Goal: Check status

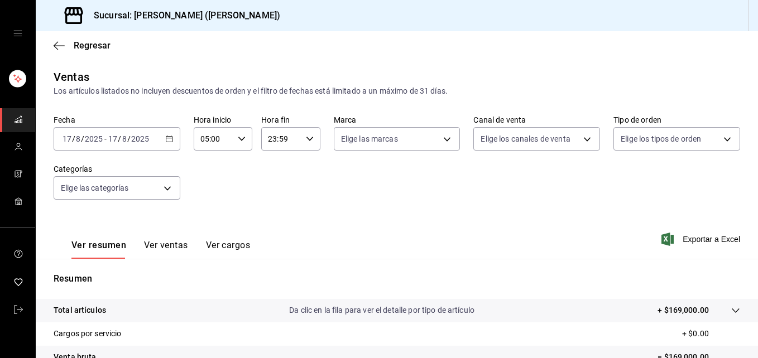
scroll to position [176, 0]
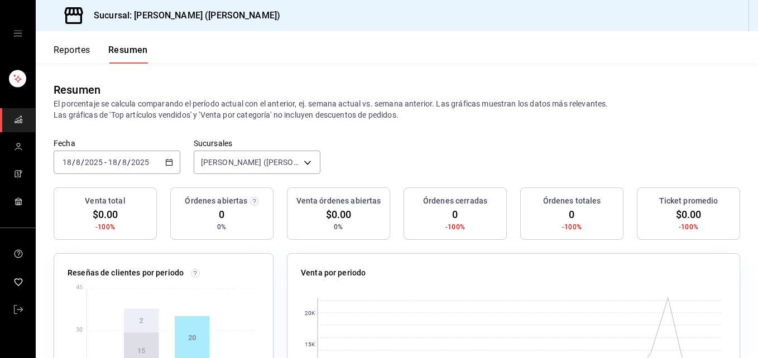
click at [119, 168] on div "[DATE] [DATE] - [DATE] [DATE]" at bounding box center [117, 162] width 127 height 23
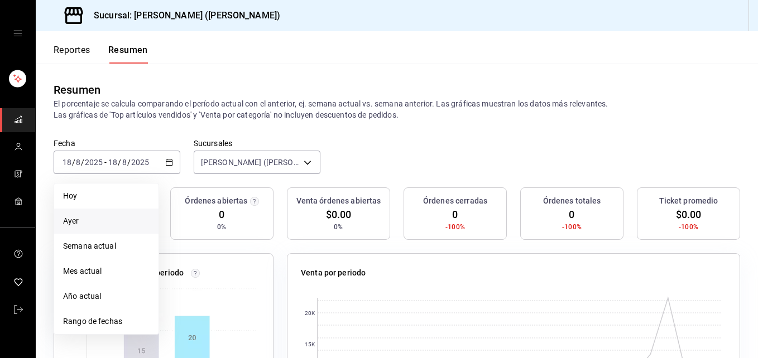
click at [93, 212] on li "Ayer" at bounding box center [106, 221] width 104 height 25
